Goal: Task Accomplishment & Management: Use online tool/utility

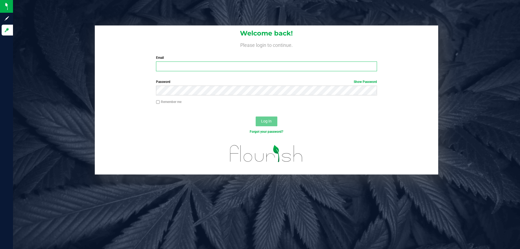
click at [233, 69] on input "Email" at bounding box center [266, 67] width 221 height 10
type input "[EMAIL_ADDRESS][DOMAIN_NAME]"
click at [256, 117] on button "Log In" at bounding box center [267, 122] width 22 height 10
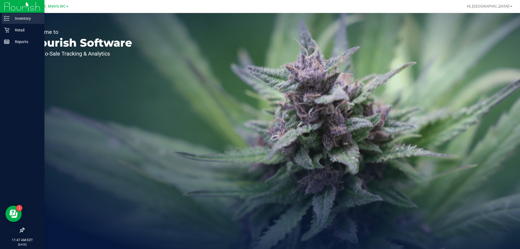
click at [8, 22] on div "Inventory" at bounding box center [23, 18] width 43 height 11
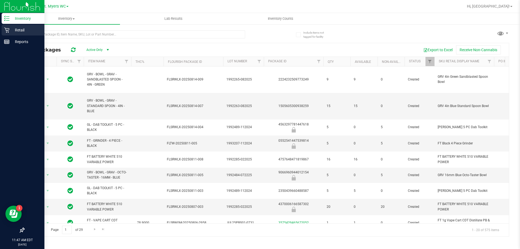
click at [6, 32] on icon at bounding box center [6, 30] width 5 height 5
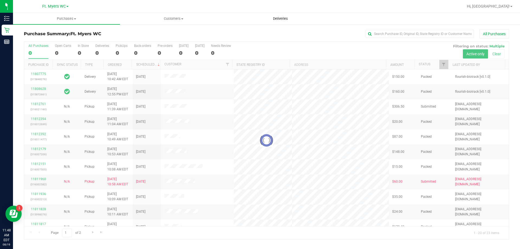
click at [283, 19] on span "Deliveries" at bounding box center [281, 18] width 30 height 5
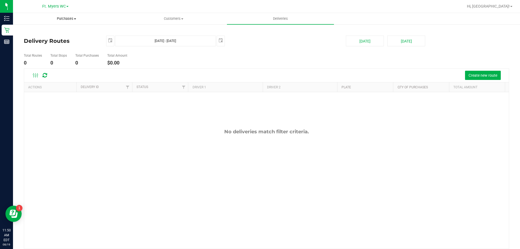
click at [57, 22] on uib-tab-heading "Purchases Summary of purchases Fulfillment All purchases" at bounding box center [66, 18] width 107 height 11
click at [38, 39] on span "Fulfillment" at bounding box center [30, 39] width 34 height 5
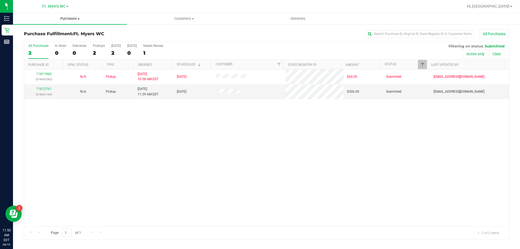
click at [65, 19] on span "Purchases" at bounding box center [70, 18] width 114 height 5
click at [45, 36] on li "Fulfillment" at bounding box center [70, 39] width 114 height 7
click at [150, 127] on div "11811960 (316002582) N/A Pickup [DATE] 10:58 AM EDT 8/19/2025 $60.00 Submitted …" at bounding box center [266, 147] width 485 height 157
